Goal: Task Accomplishment & Management: Use online tool/utility

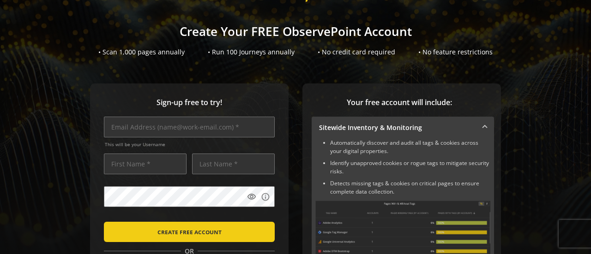
scroll to position [92, 0]
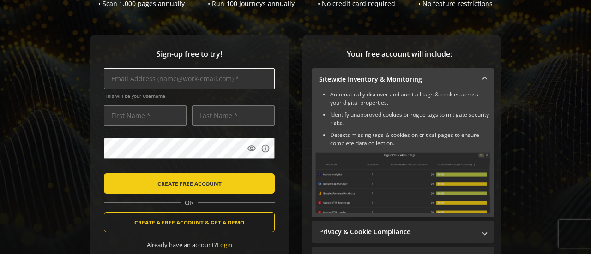
click at [133, 82] on input "text" at bounding box center [189, 78] width 171 height 21
type input "[EMAIL_ADDRESS][DOMAIN_NAME]"
type input "[PERSON_NAME]"
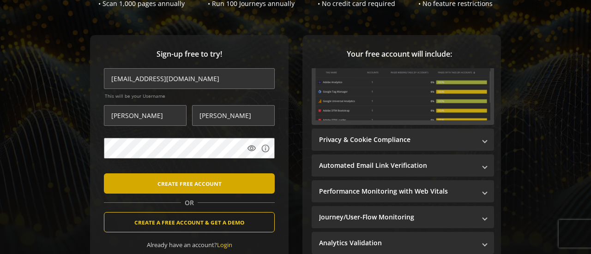
click at [189, 185] on span "CREATE FREE ACCOUNT" at bounding box center [189, 183] width 64 height 17
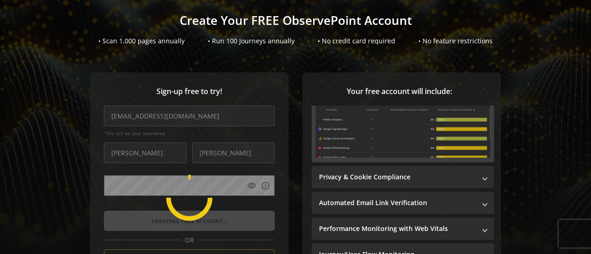
scroll to position [38, 0]
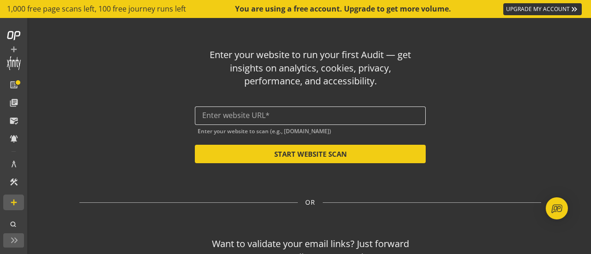
click at [231, 119] on input "text" at bounding box center [310, 115] width 216 height 9
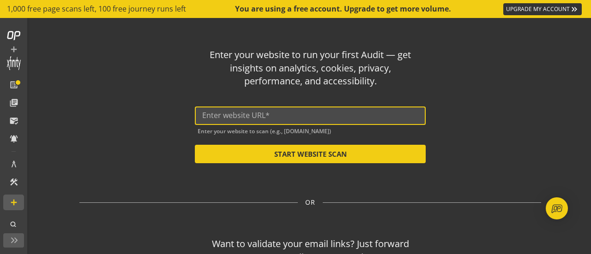
paste input "[URL][DOMAIN_NAME]"
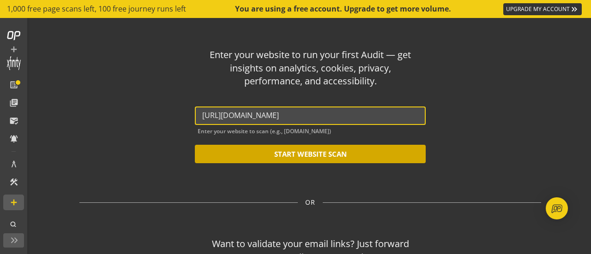
type input "[URL][DOMAIN_NAME]"
click at [324, 160] on button "START WEBSITE SCAN" at bounding box center [310, 154] width 231 height 18
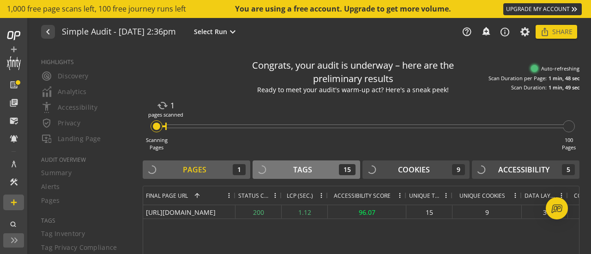
click at [311, 169] on div "Tags 15" at bounding box center [306, 169] width 98 height 11
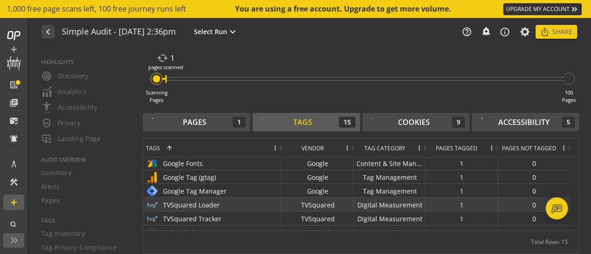
scroll to position [134, 0]
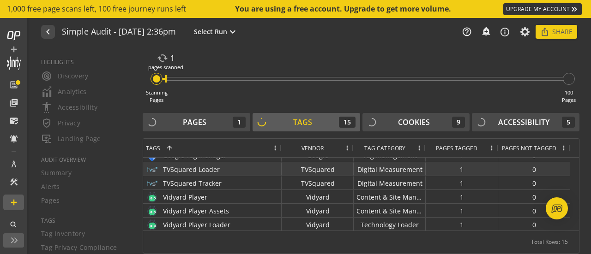
click at [200, 167] on div "TVSquared Loader" at bounding box center [212, 169] width 133 height 13
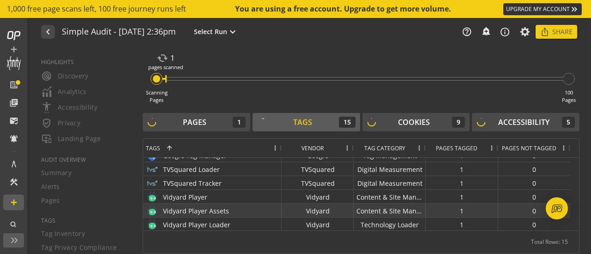
scroll to position [0, 0]
